Goal: Information Seeking & Learning: Learn about a topic

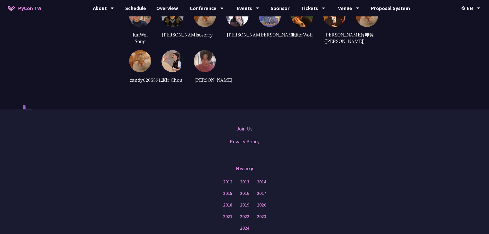
scroll to position [1210, 0]
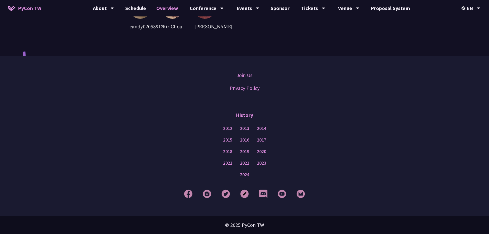
click at [178, 7] on link "Overview" at bounding box center [167, 8] width 32 height 16
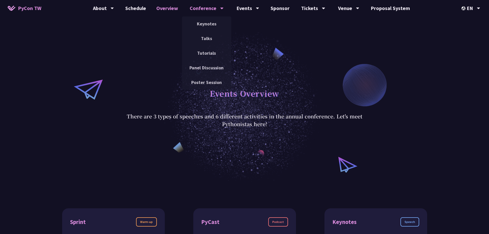
click at [114, 8] on div "Conference" at bounding box center [103, 8] width 21 height 16
click at [205, 22] on link "Keynotes" at bounding box center [206, 24] width 49 height 12
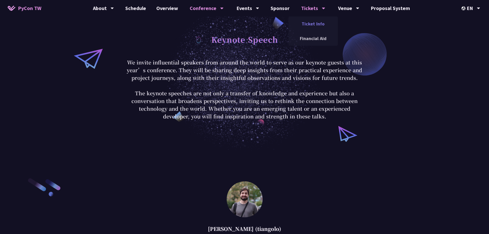
click at [303, 27] on link "Ticket Info" at bounding box center [313, 24] width 49 height 12
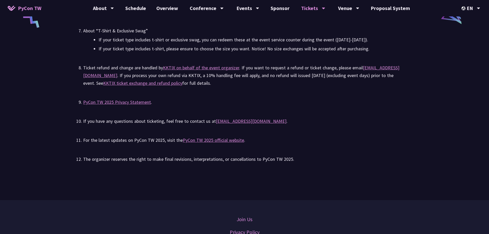
scroll to position [1198, 0]
